Goal: Obtain resource: Obtain resource

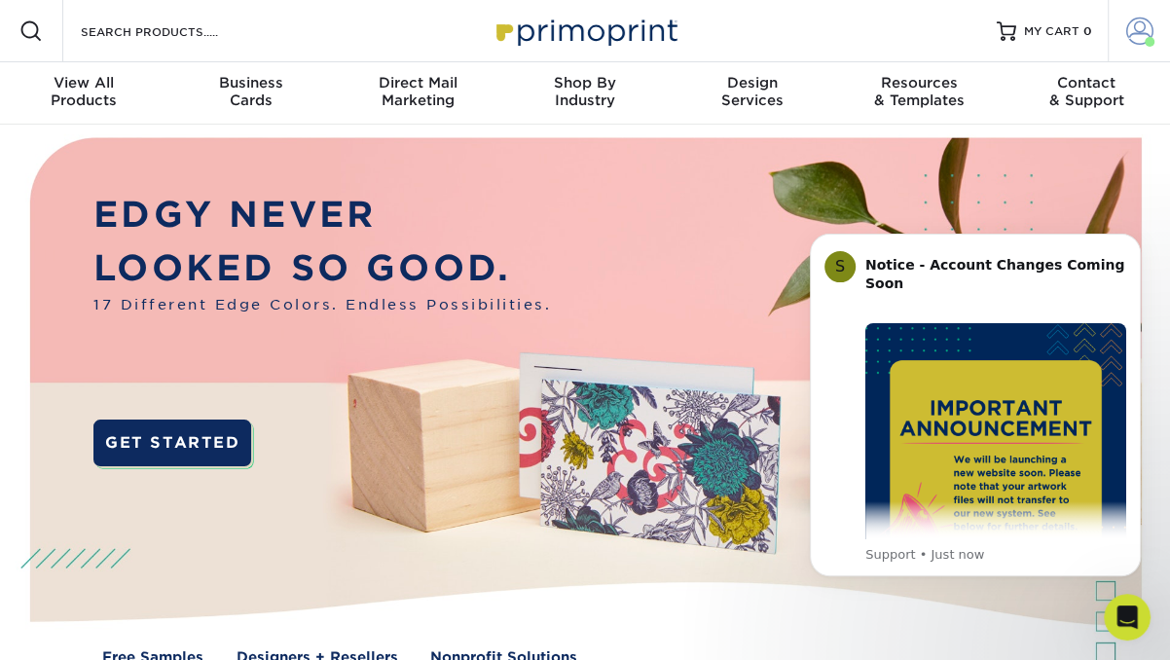
click at [1139, 31] on span at bounding box center [1139, 31] width 27 height 27
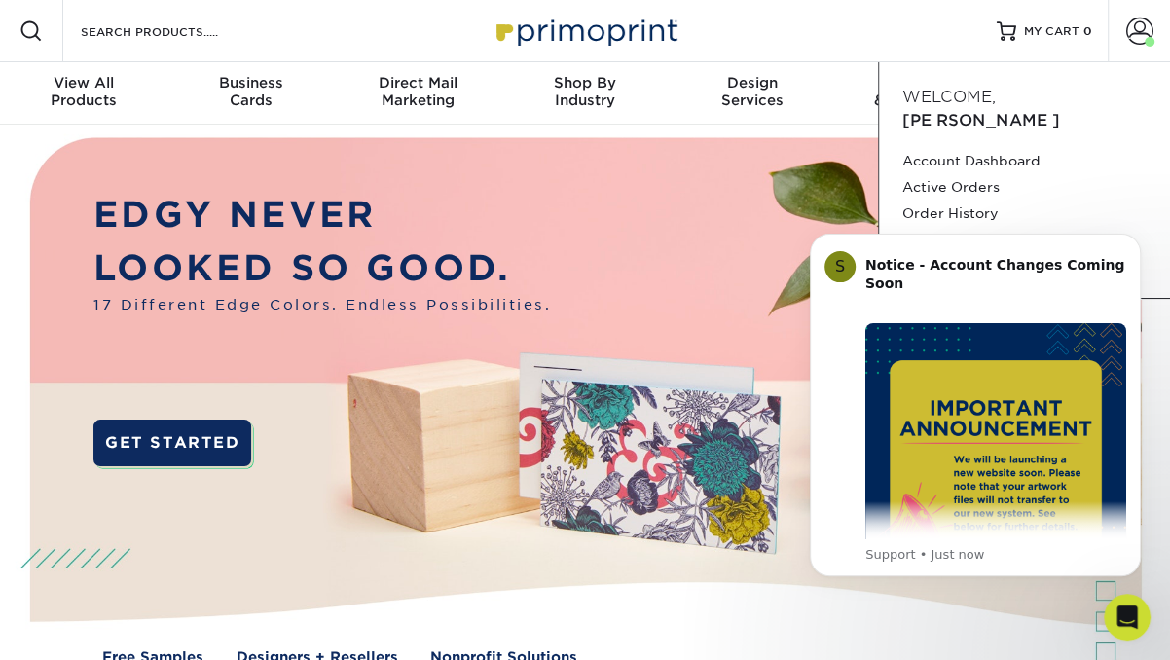
click at [786, 27] on div "Resources Menu Search Products Account Welcome, [GEOGRAPHIC_DATA] Account Dashb…" at bounding box center [585, 31] width 1170 height 62
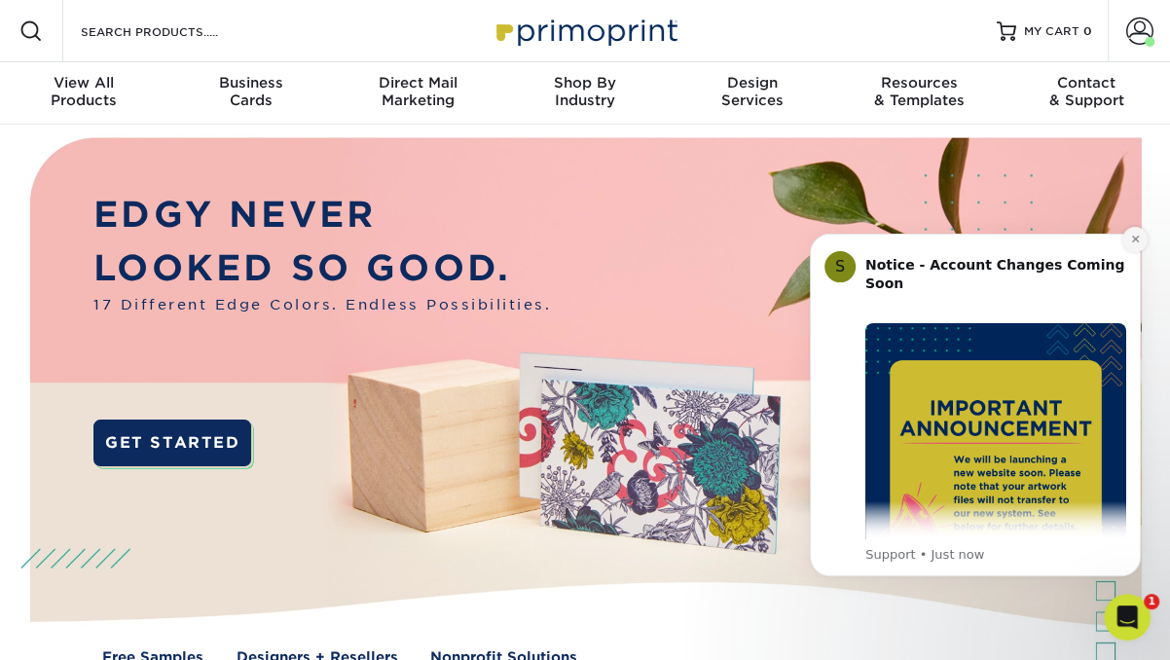
click at [1134, 243] on icon "Dismiss notification" at bounding box center [1135, 239] width 11 height 11
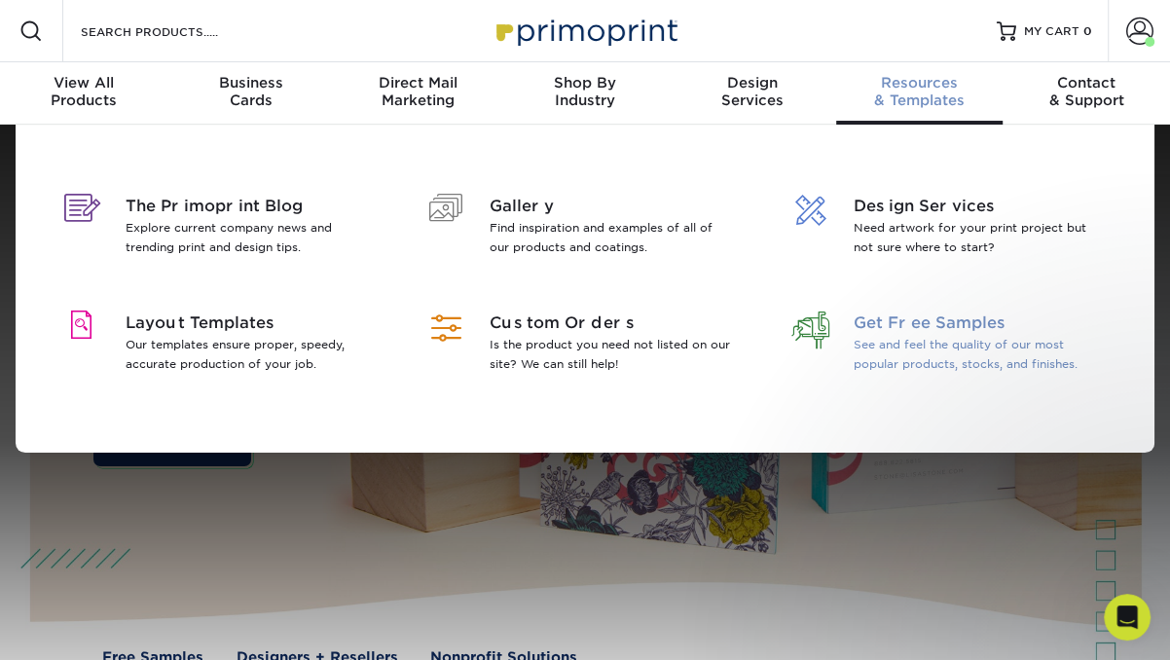
click at [937, 345] on p "See and feel the quality of our most popular products, stocks, and finishes." at bounding box center [976, 354] width 244 height 39
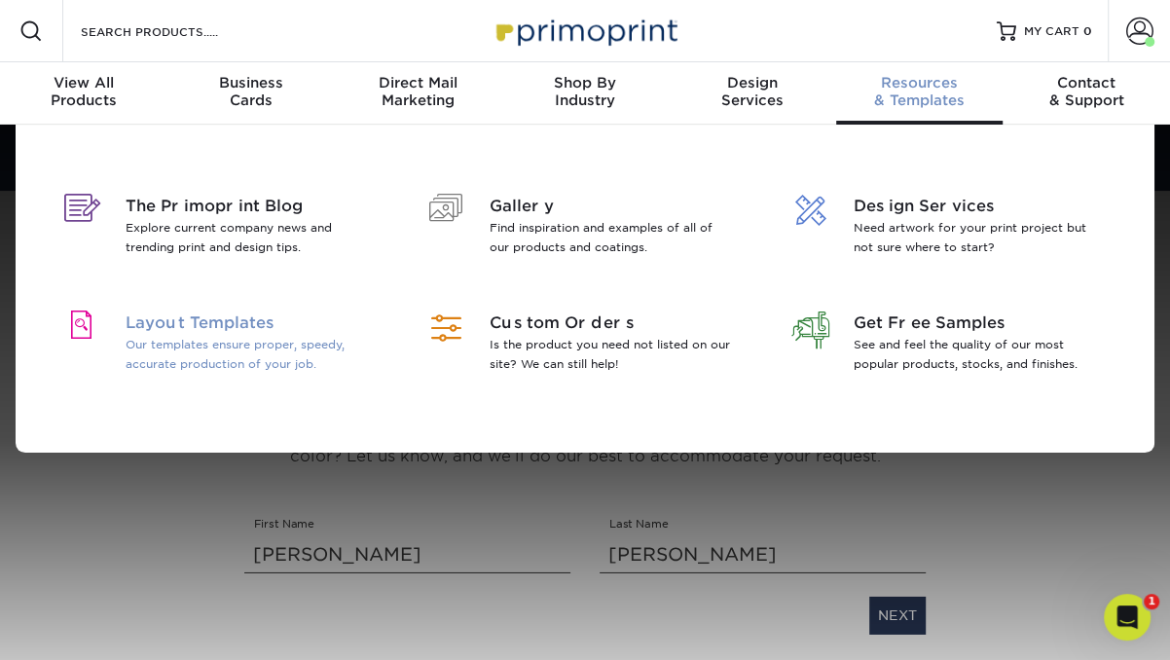
click at [233, 325] on span "Layout Templates" at bounding box center [248, 323] width 244 height 23
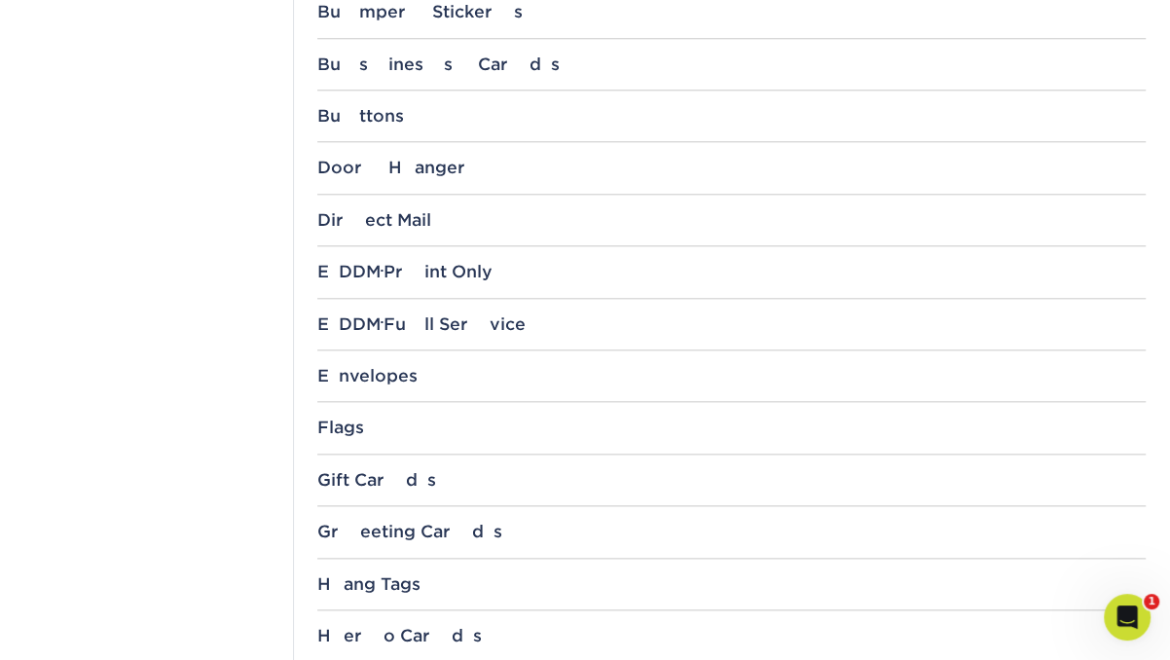
scroll to position [889, 0]
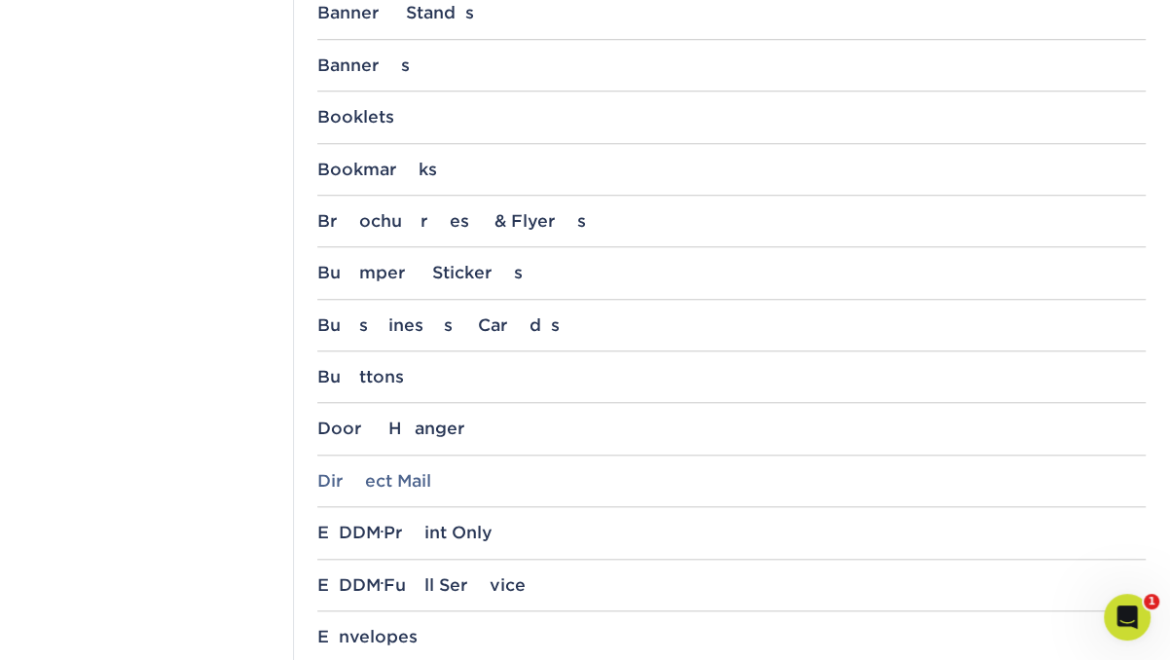
click at [362, 476] on div "Direct Mail" at bounding box center [731, 480] width 828 height 19
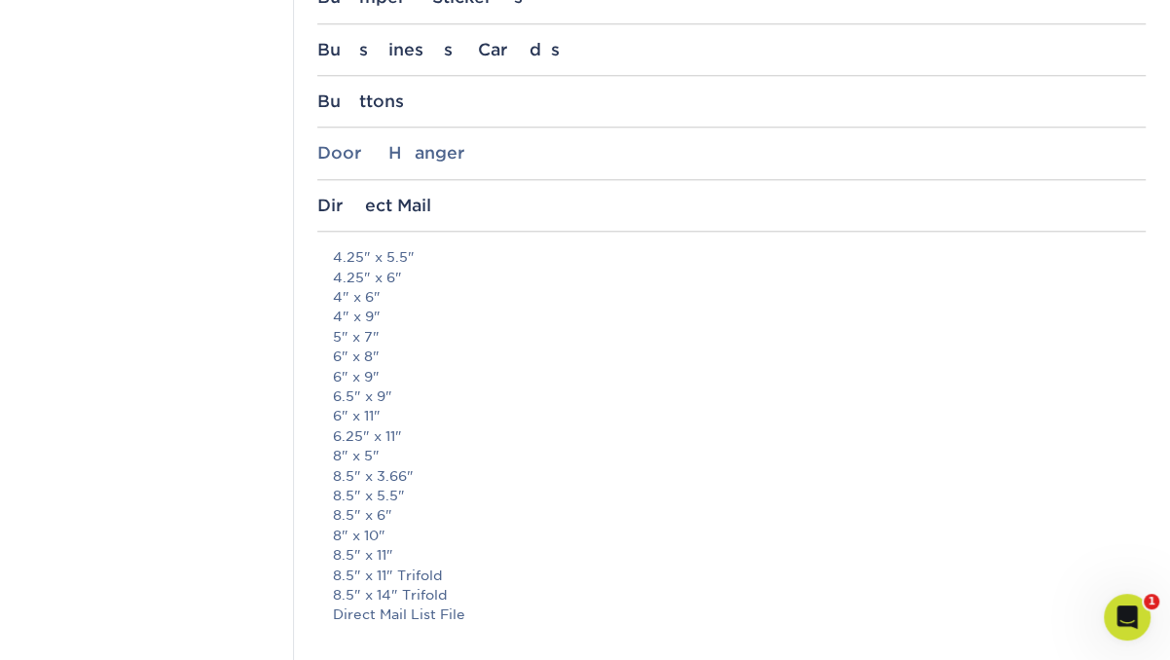
scroll to position [1166, 0]
click at [364, 293] on link "4" x 6"" at bounding box center [357, 295] width 48 height 16
